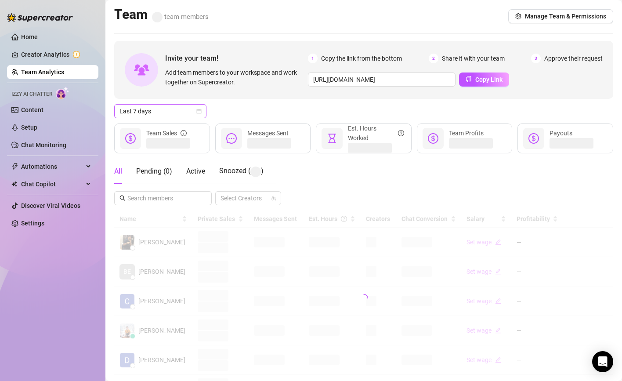
click at [171, 107] on span "Last 7 days" at bounding box center [160, 111] width 82 height 13
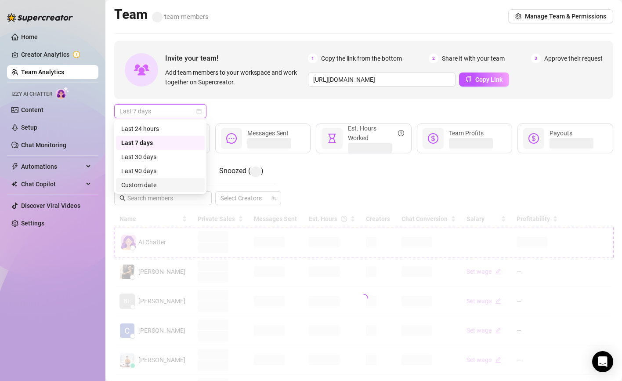
click at [175, 187] on div "Custom date" at bounding box center [160, 185] width 78 height 10
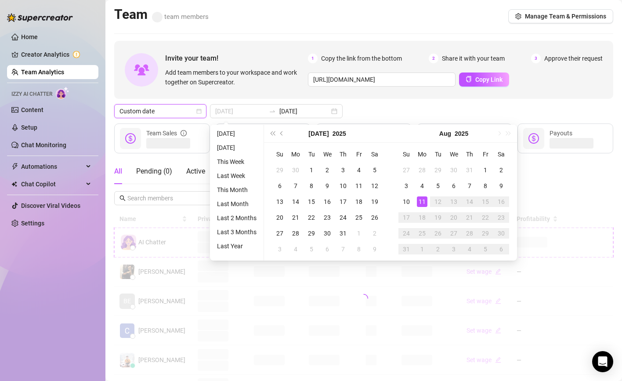
click at [422, 199] on div "11" at bounding box center [422, 201] width 11 height 11
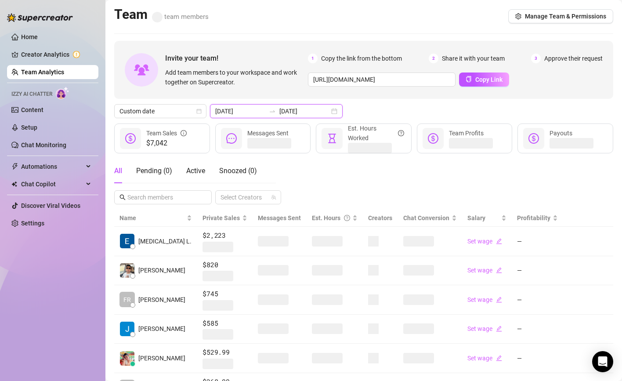
click at [240, 112] on input "[DATE]" at bounding box center [240, 111] width 50 height 10
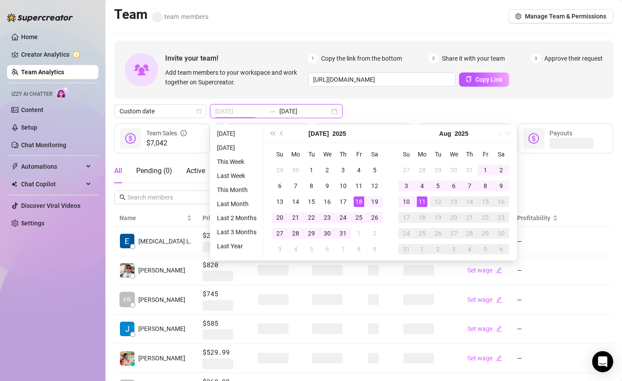
type input "[DATE]"
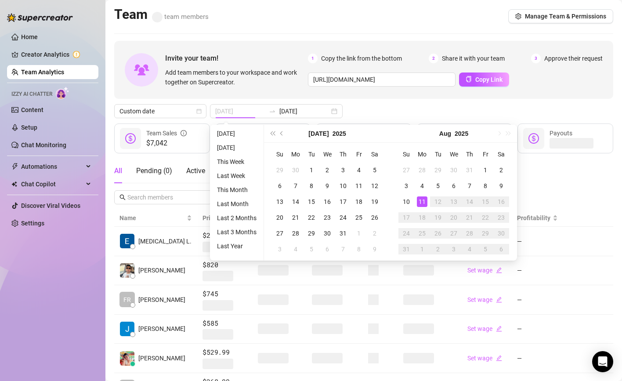
click at [417, 201] on div "11" at bounding box center [422, 201] width 11 height 11
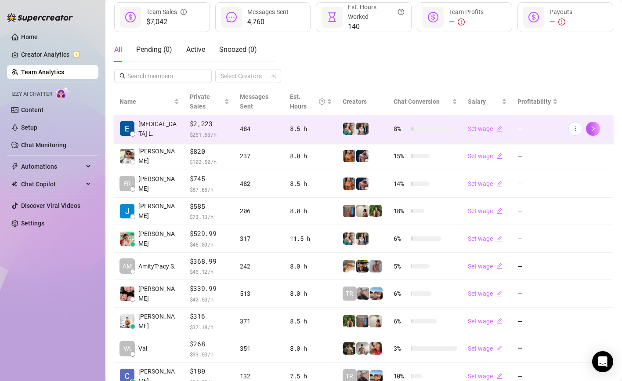
scroll to position [181, 0]
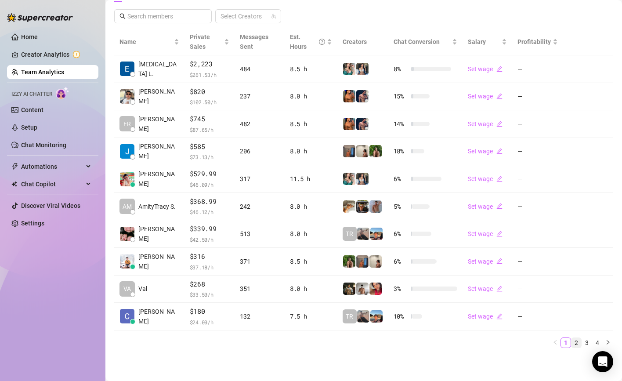
click at [576, 341] on link "2" at bounding box center [577, 343] width 10 height 10
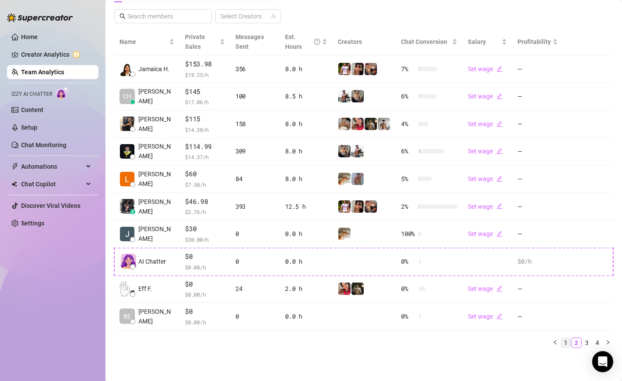
click at [566, 341] on link "1" at bounding box center [566, 343] width 10 height 10
